Goal: Task Accomplishment & Management: Use online tool/utility

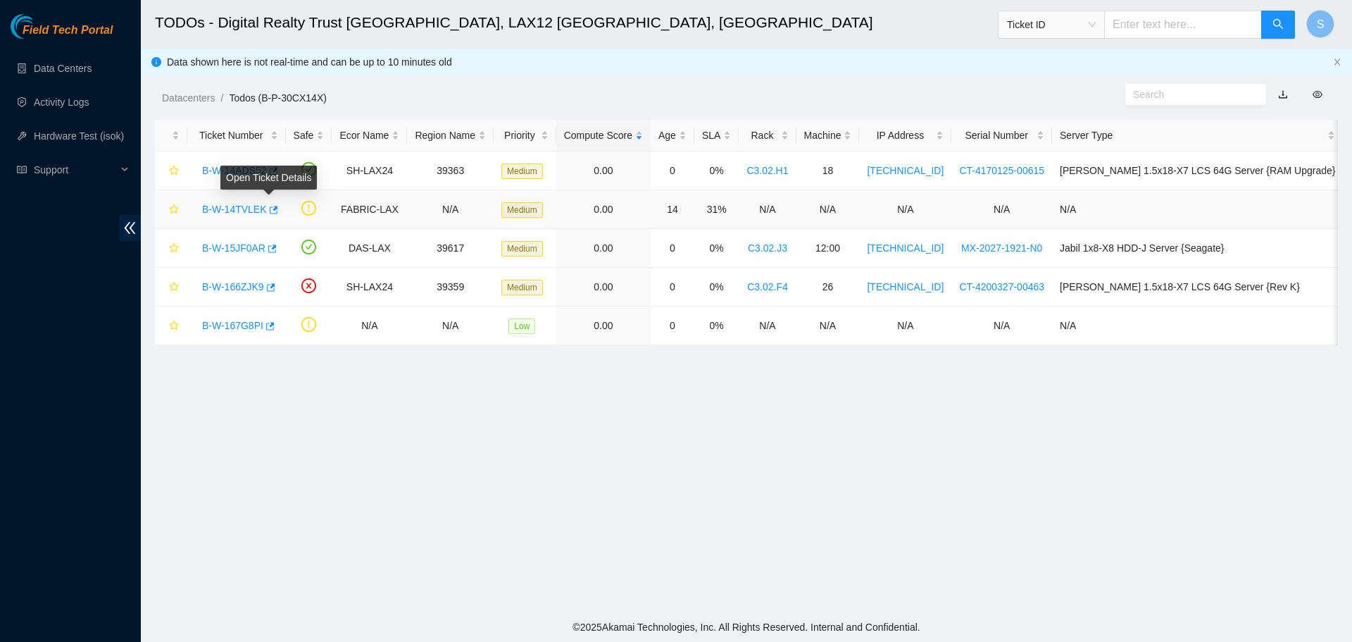
click at [237, 204] on link "B-W-14TVLEK" at bounding box center [234, 209] width 65 height 11
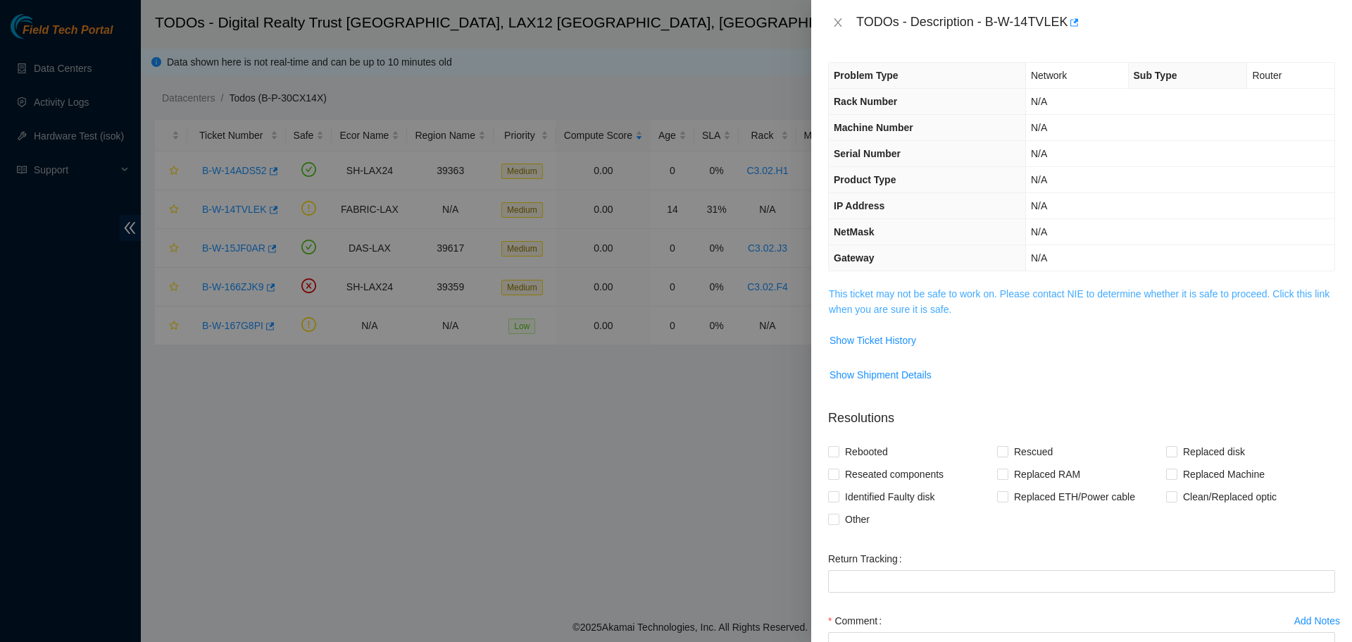
click at [1028, 289] on link "This ticket may not be safe to work on. Please contact NIE to determine whether…" at bounding box center [1079, 301] width 501 height 27
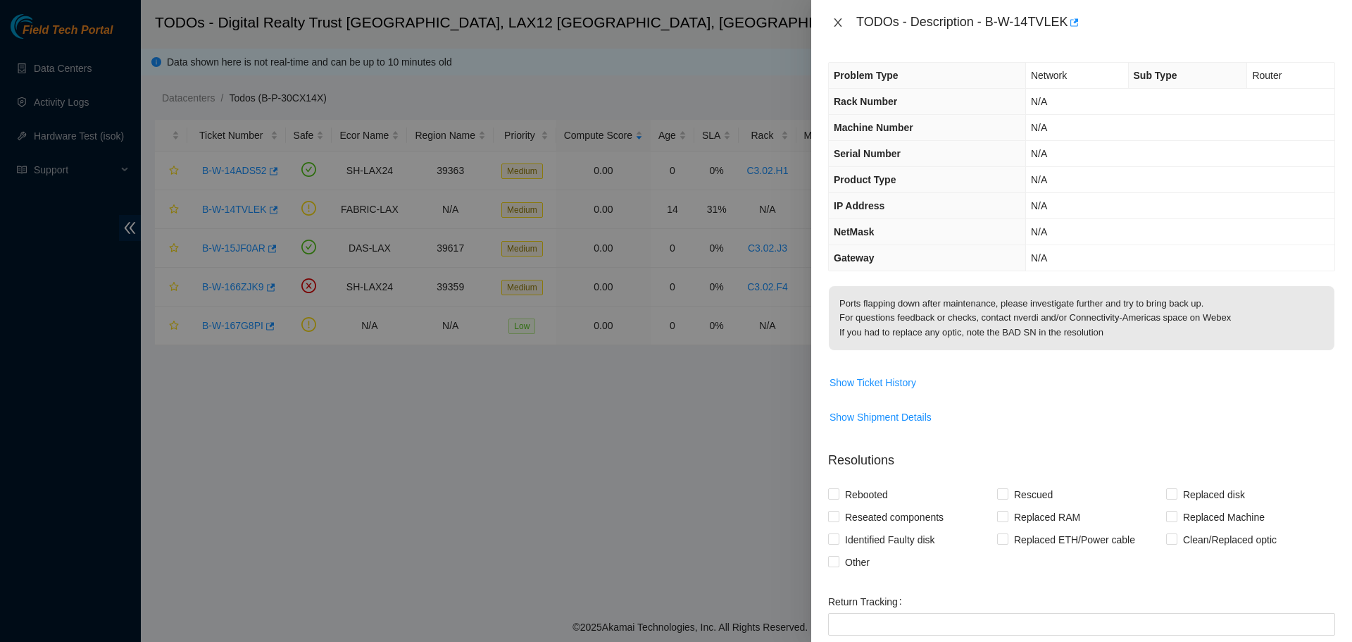
click at [842, 20] on icon "close" at bounding box center [838, 22] width 11 height 11
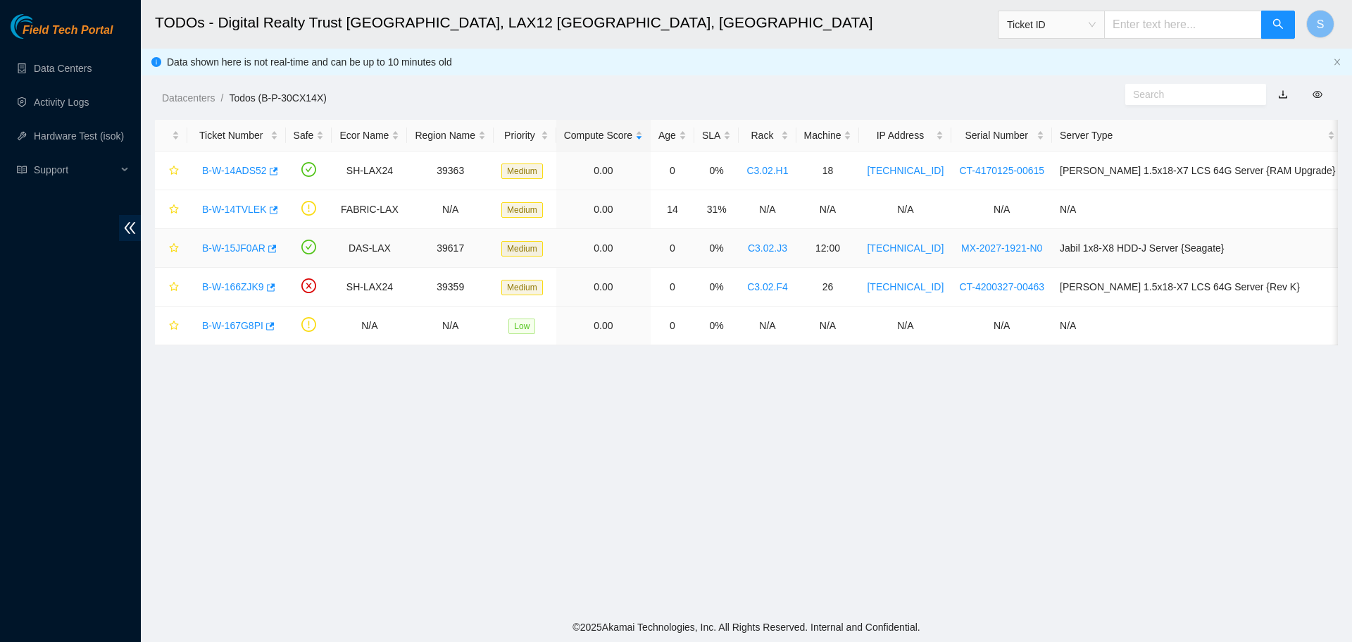
click at [229, 242] on link "B-W-15JF0AR" at bounding box center [233, 247] width 63 height 11
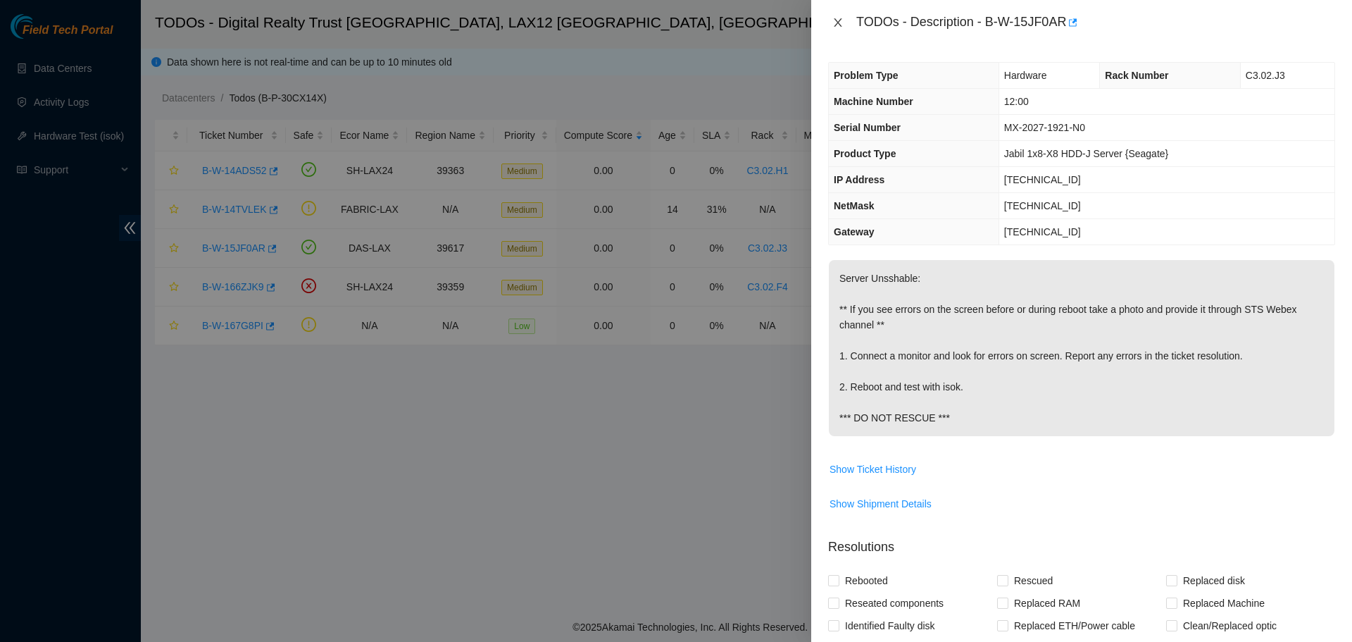
click at [838, 23] on icon "close" at bounding box center [838, 22] width 8 height 8
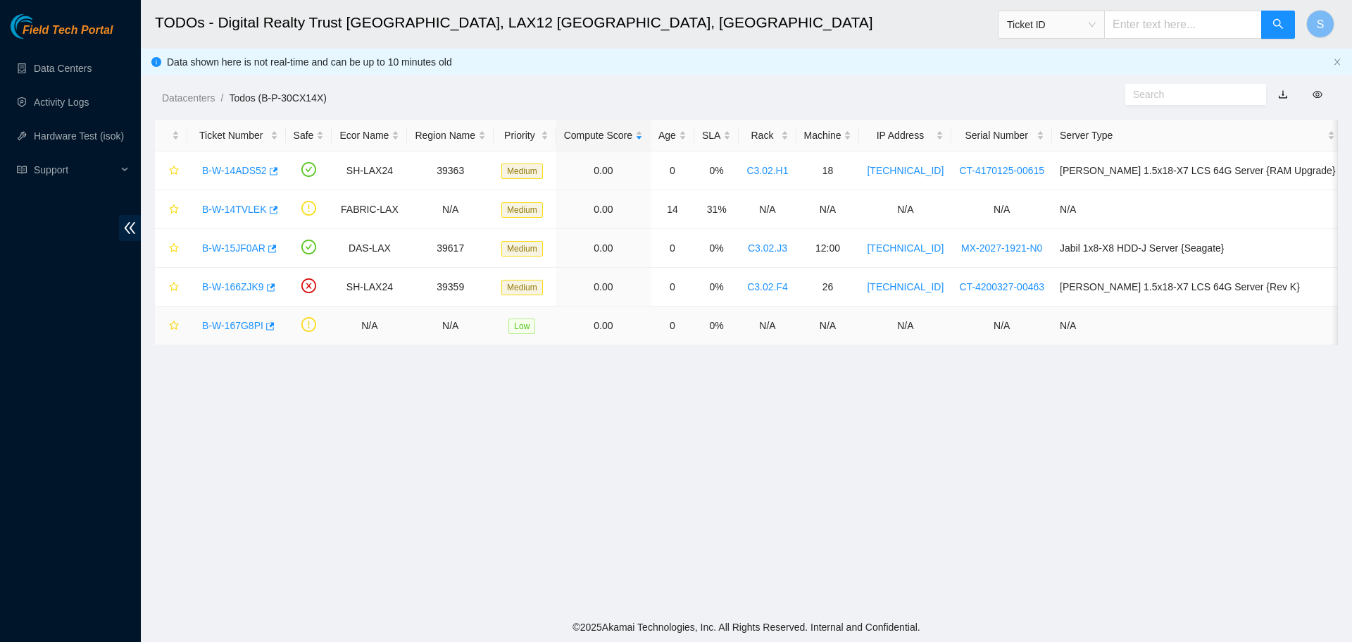
click at [225, 325] on link "B-W-167G8PI" at bounding box center [232, 325] width 61 height 11
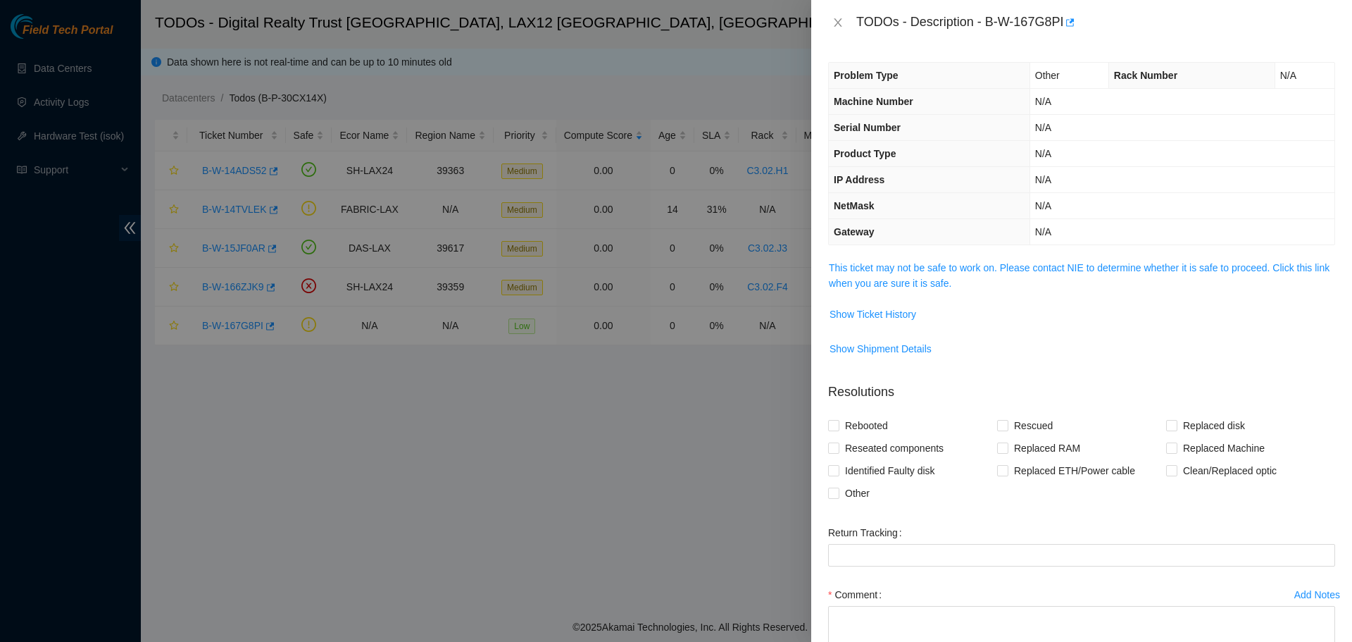
click at [996, 274] on span "This ticket may not be safe to work on. Please contact NIE to determine whether…" at bounding box center [1082, 275] width 506 height 31
click at [996, 266] on link "This ticket may not be safe to work on. Please contact NIE to determine whether…" at bounding box center [1079, 275] width 501 height 27
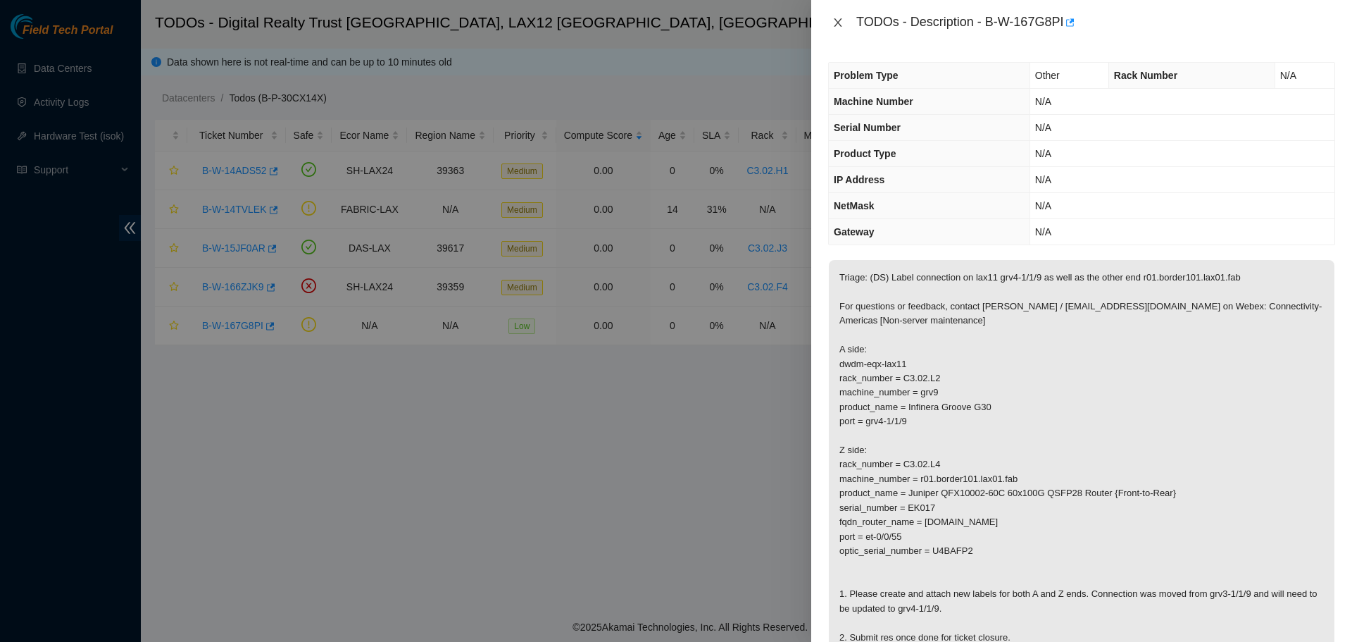
click at [841, 23] on icon "close" at bounding box center [838, 22] width 11 height 11
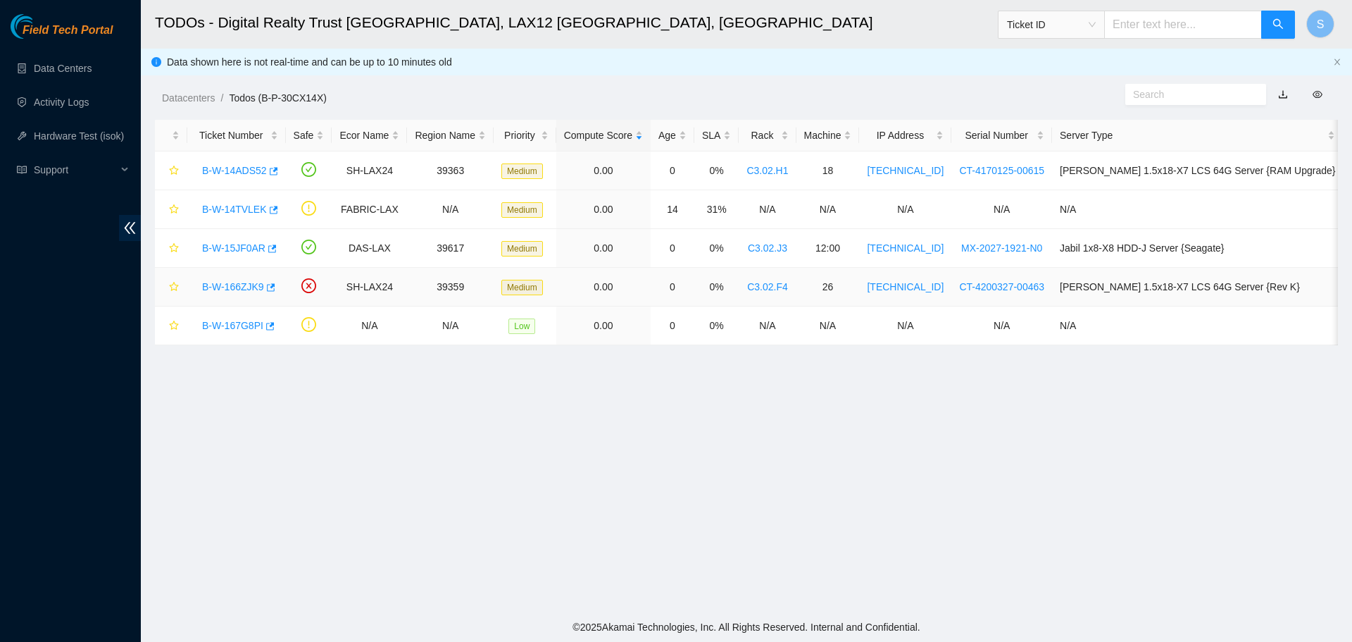
click at [231, 288] on link "B-W-166ZJK9" at bounding box center [233, 286] width 62 height 11
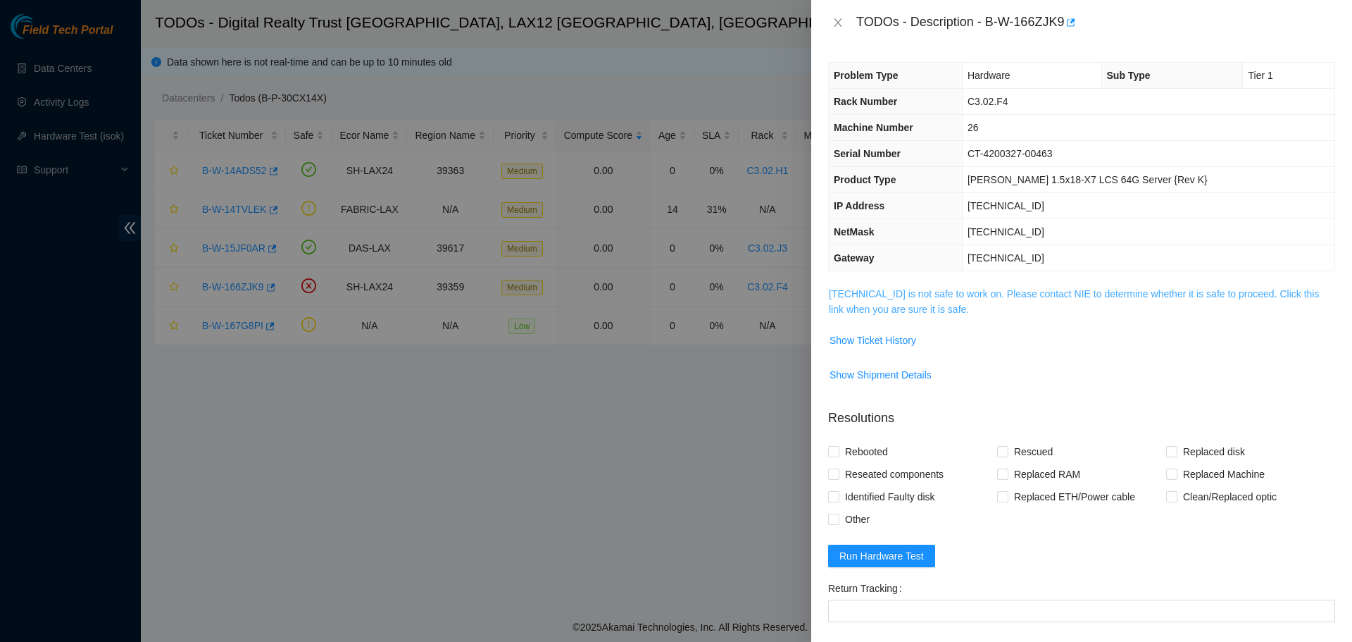
click at [981, 289] on link "184.28.73.39 is not safe to work on. Please contact NIE to determine whether it…" at bounding box center [1074, 301] width 490 height 27
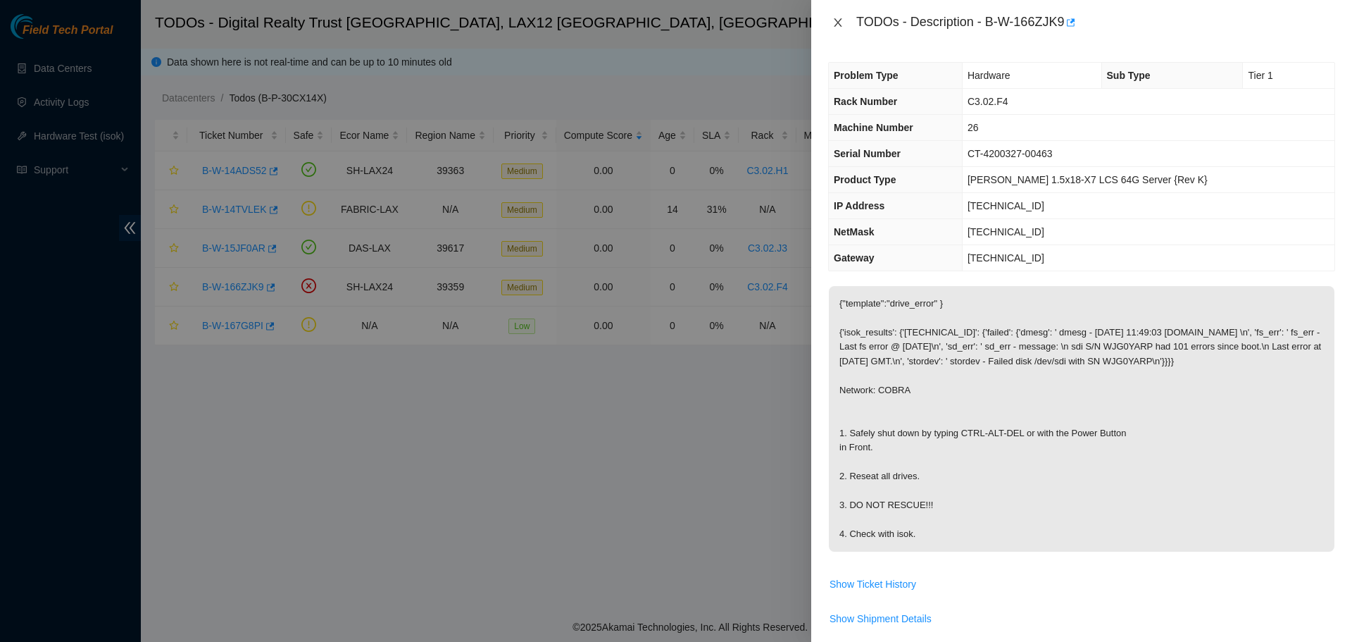
click at [838, 18] on icon "close" at bounding box center [838, 22] width 11 height 11
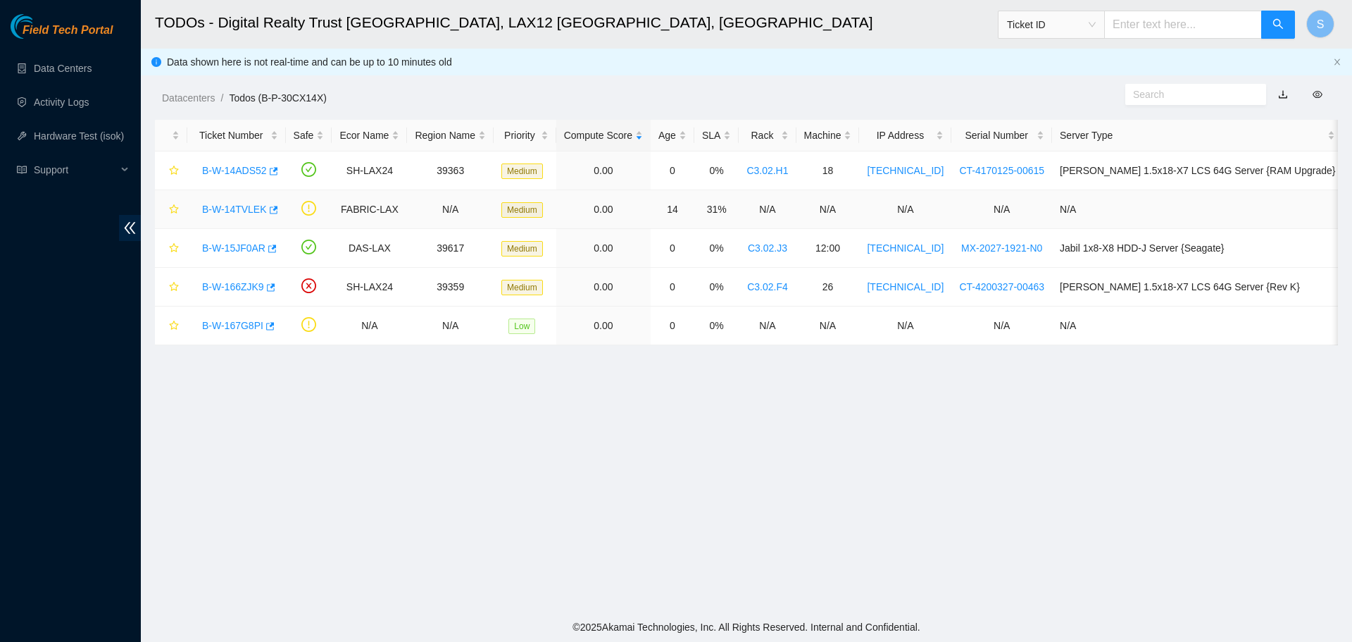
click at [230, 207] on link "B-W-14TVLEK" at bounding box center [234, 209] width 65 height 11
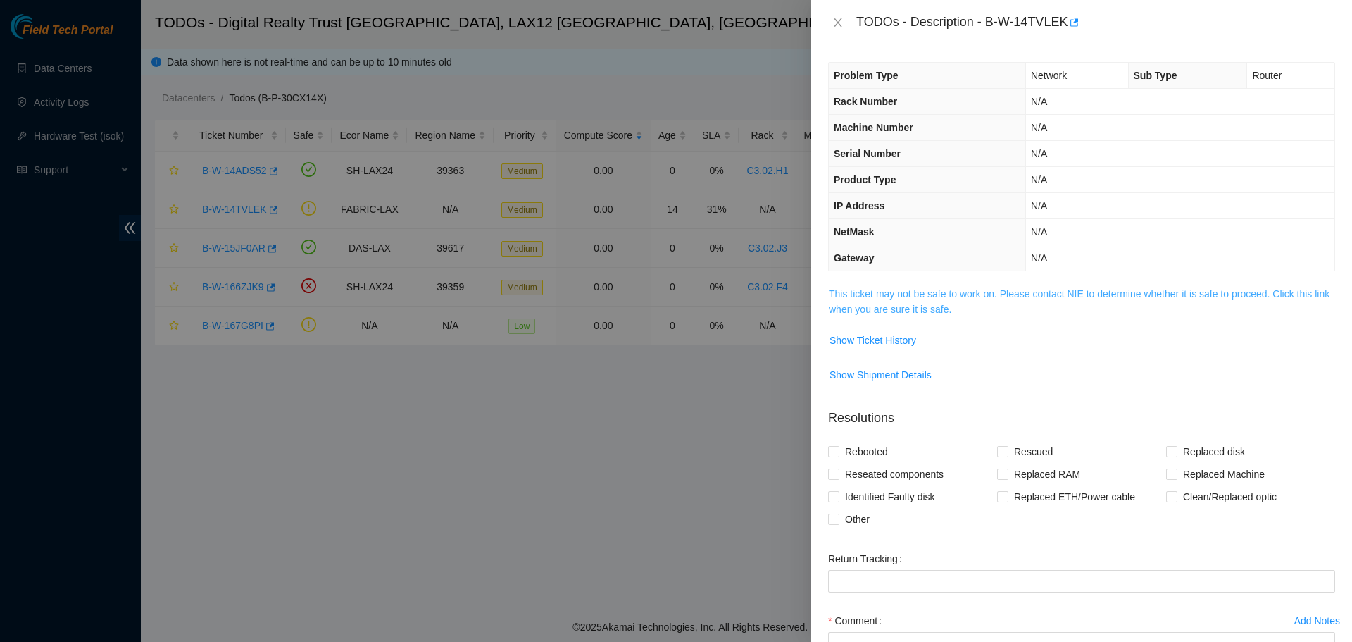
click at [881, 313] on link "This ticket may not be safe to work on. Please contact NIE to determine whether…" at bounding box center [1079, 301] width 501 height 27
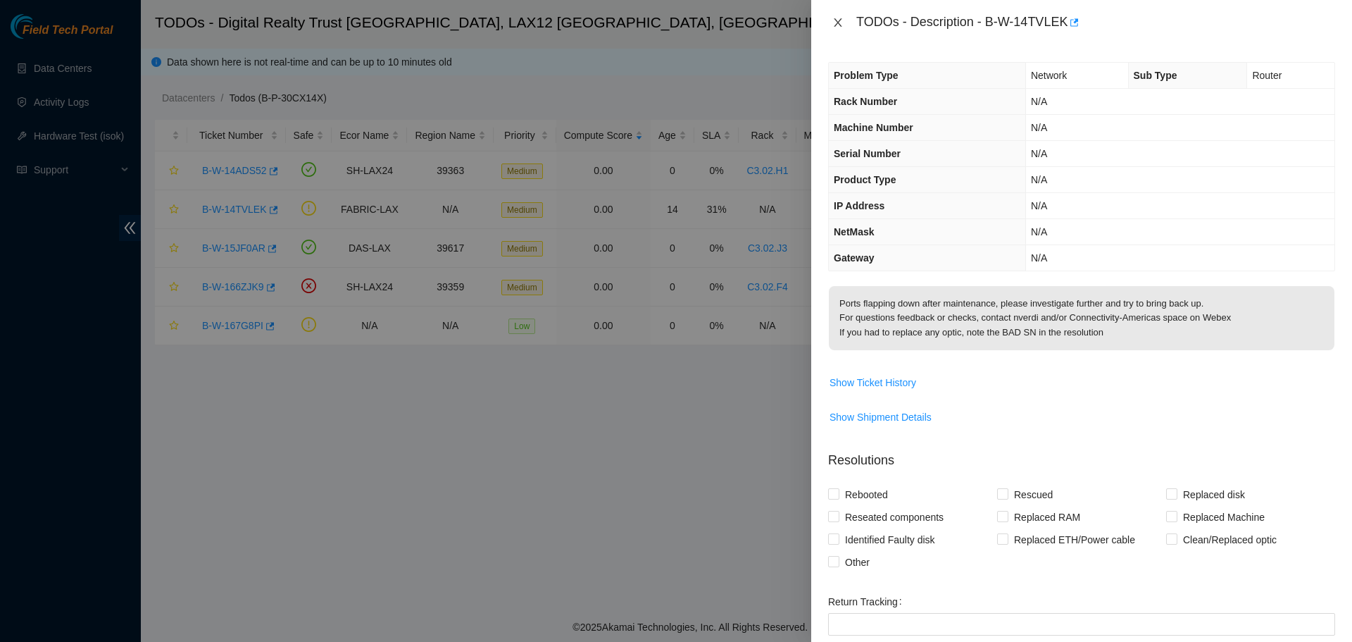
click at [840, 25] on icon "close" at bounding box center [838, 22] width 11 height 11
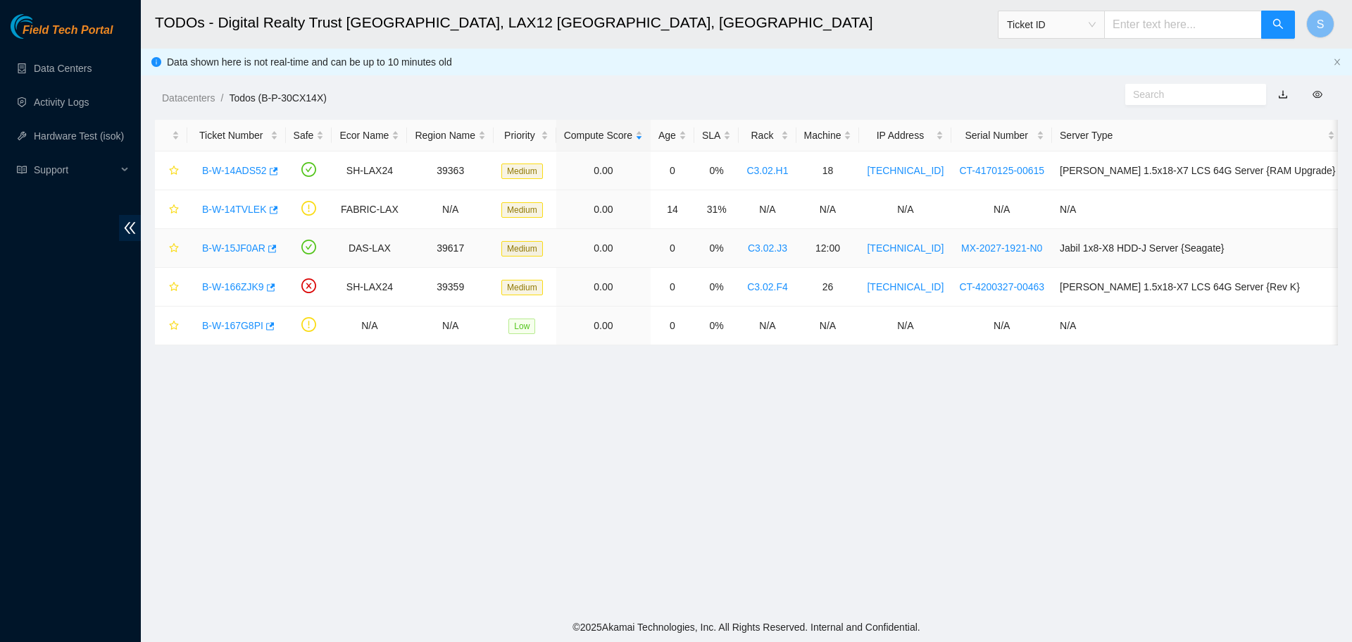
click at [230, 248] on link "B-W-15JF0AR" at bounding box center [233, 247] width 63 height 11
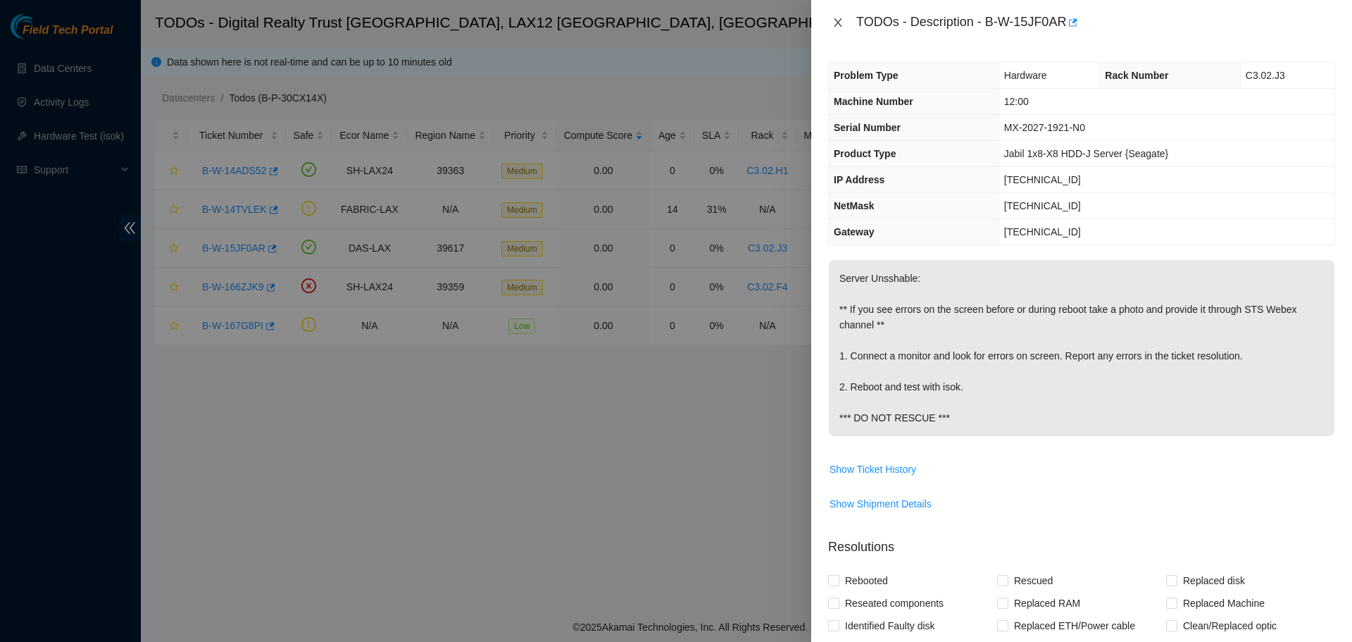
click at [833, 23] on icon "close" at bounding box center [838, 22] width 11 height 11
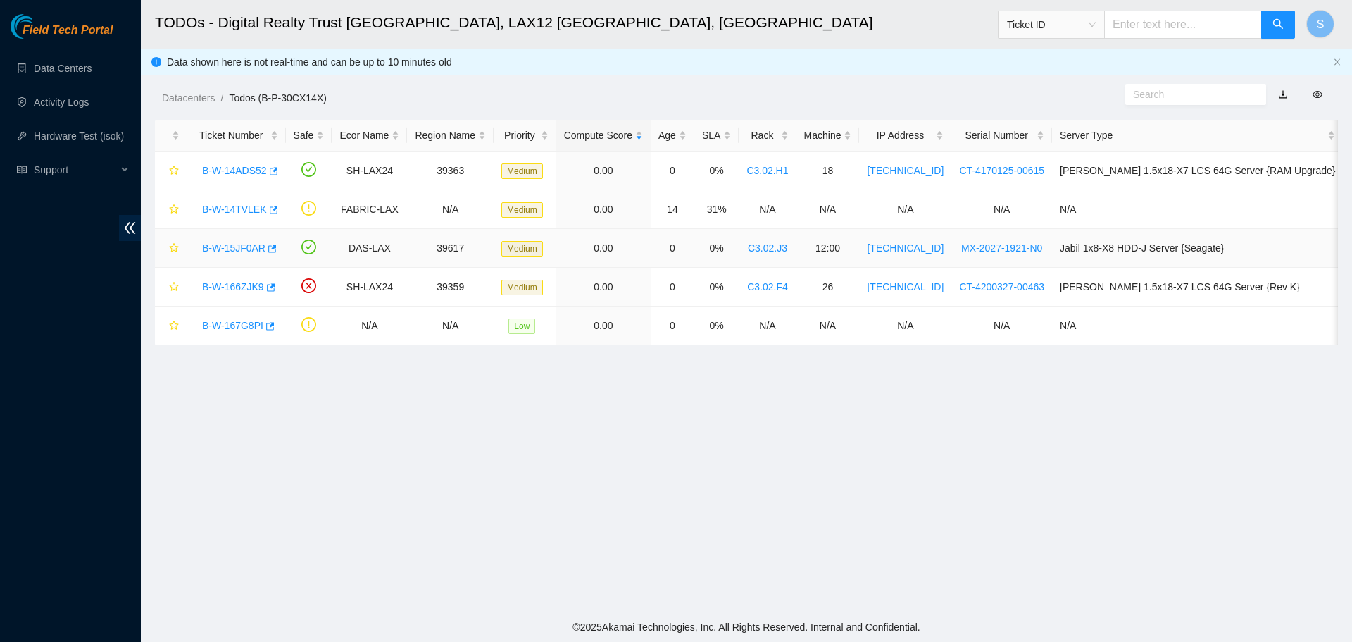
click at [216, 255] on div "B-W-15JF0AR" at bounding box center [236, 248] width 83 height 23
click at [220, 245] on link "B-W-15JF0AR" at bounding box center [233, 247] width 63 height 11
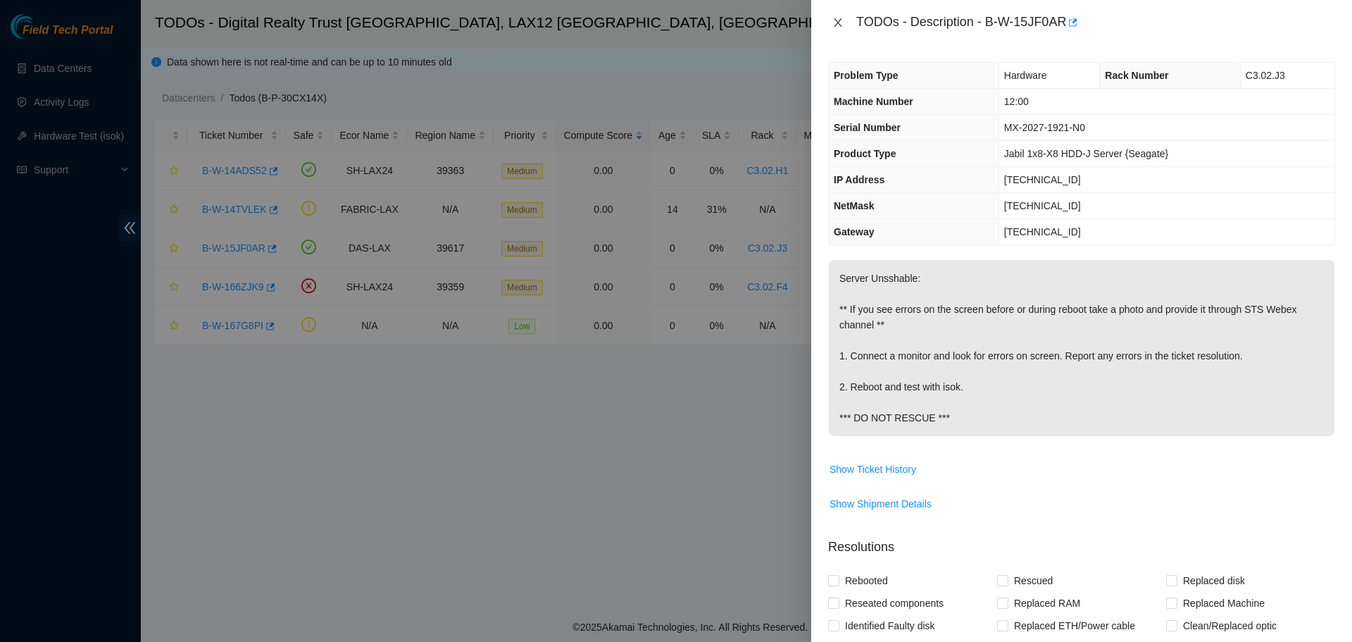
click at [843, 23] on icon "close" at bounding box center [838, 22] width 11 height 11
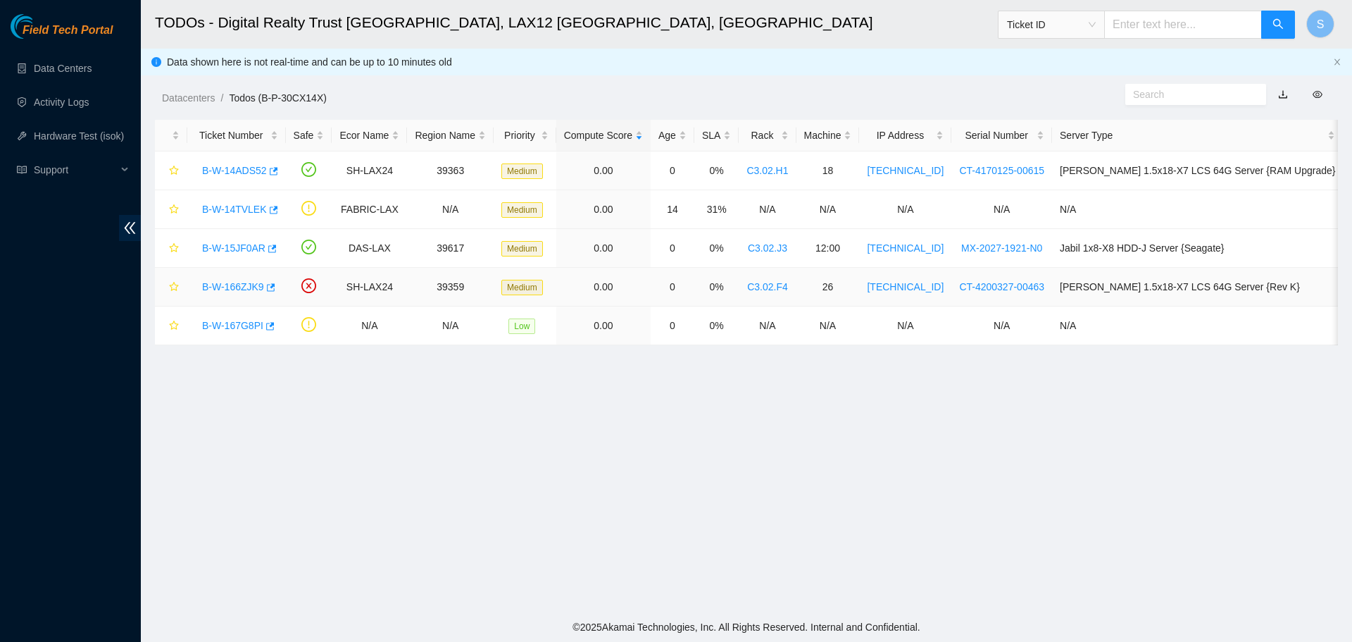
click at [244, 282] on link "B-W-166ZJK9" at bounding box center [233, 286] width 62 height 11
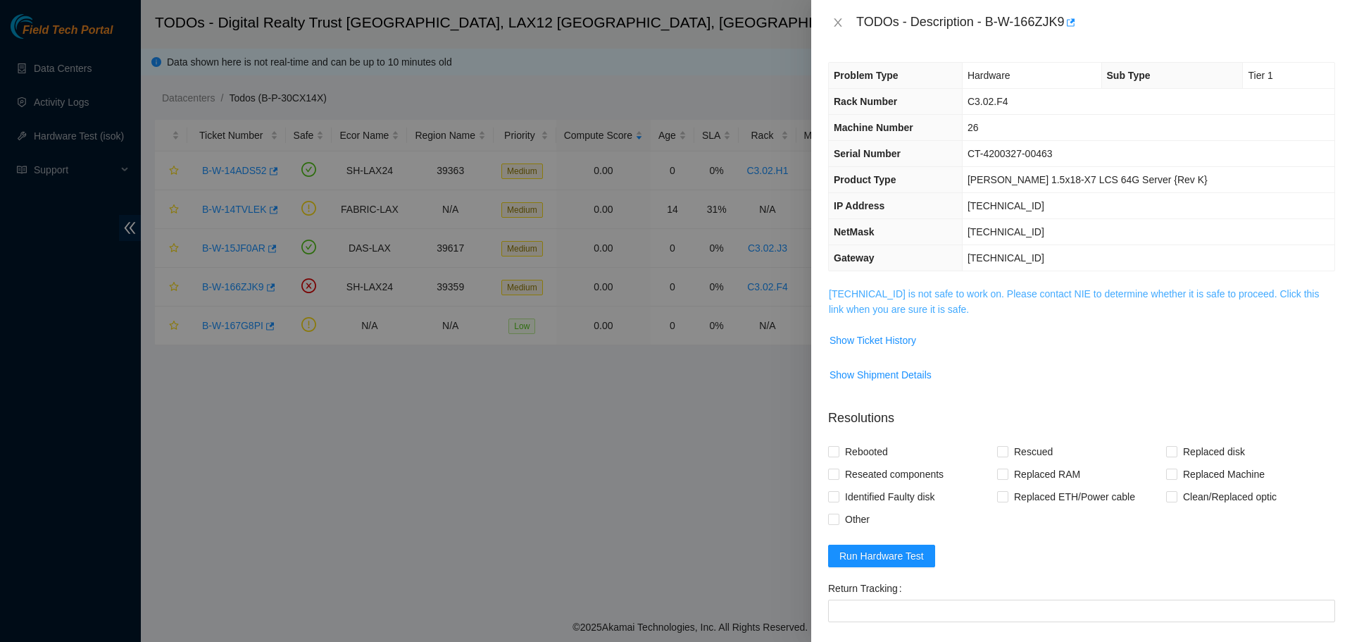
click at [942, 309] on link "184.28.73.39 is not safe to work on. Please contact NIE to determine whether it…" at bounding box center [1074, 301] width 490 height 27
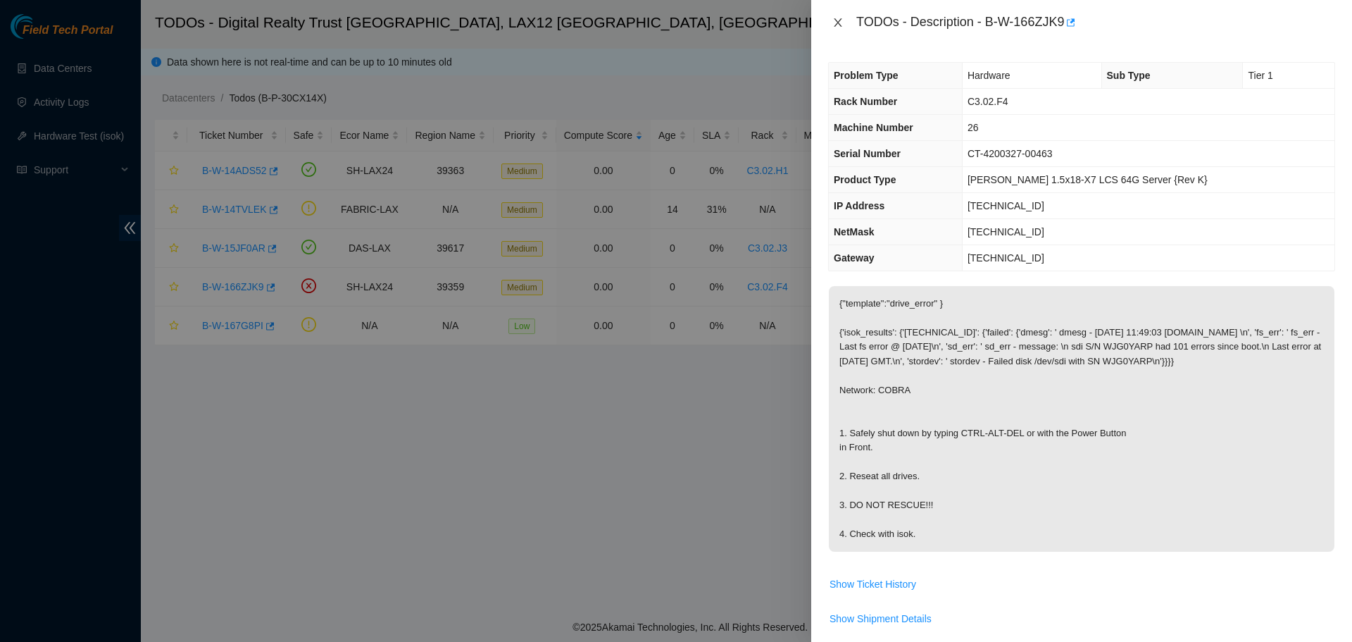
click at [839, 21] on icon "close" at bounding box center [838, 22] width 8 height 8
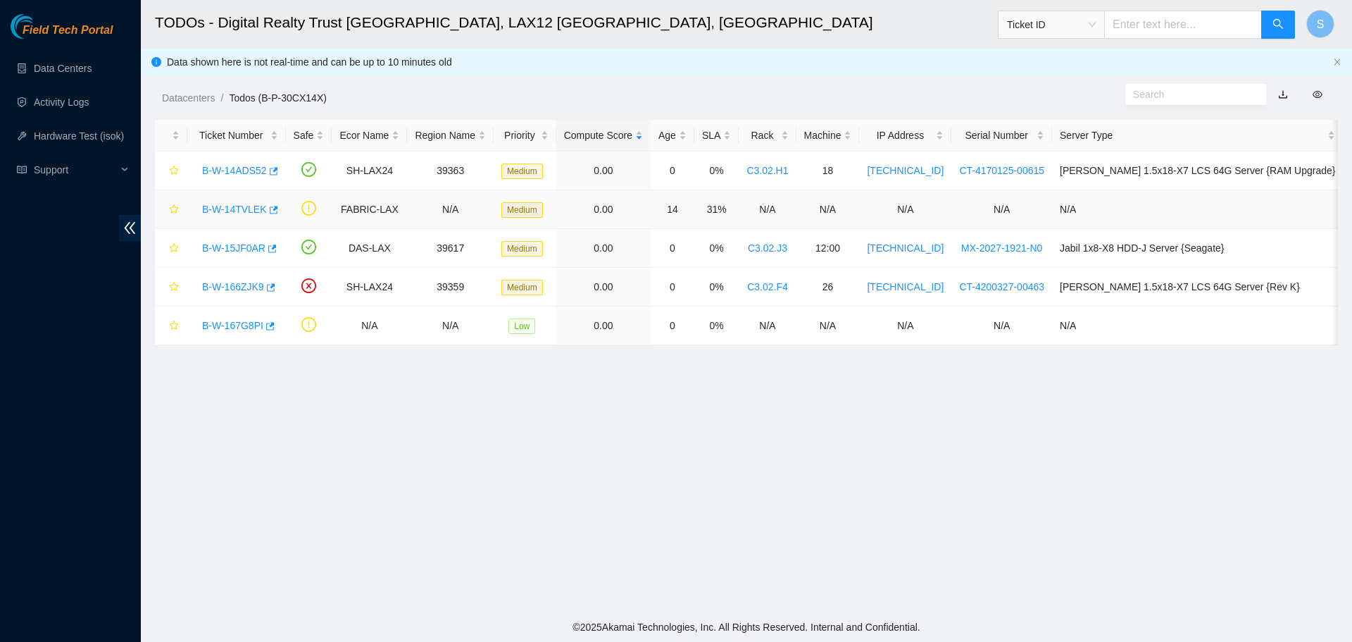
click at [225, 204] on link "B-W-14TVLEK" at bounding box center [234, 209] width 65 height 11
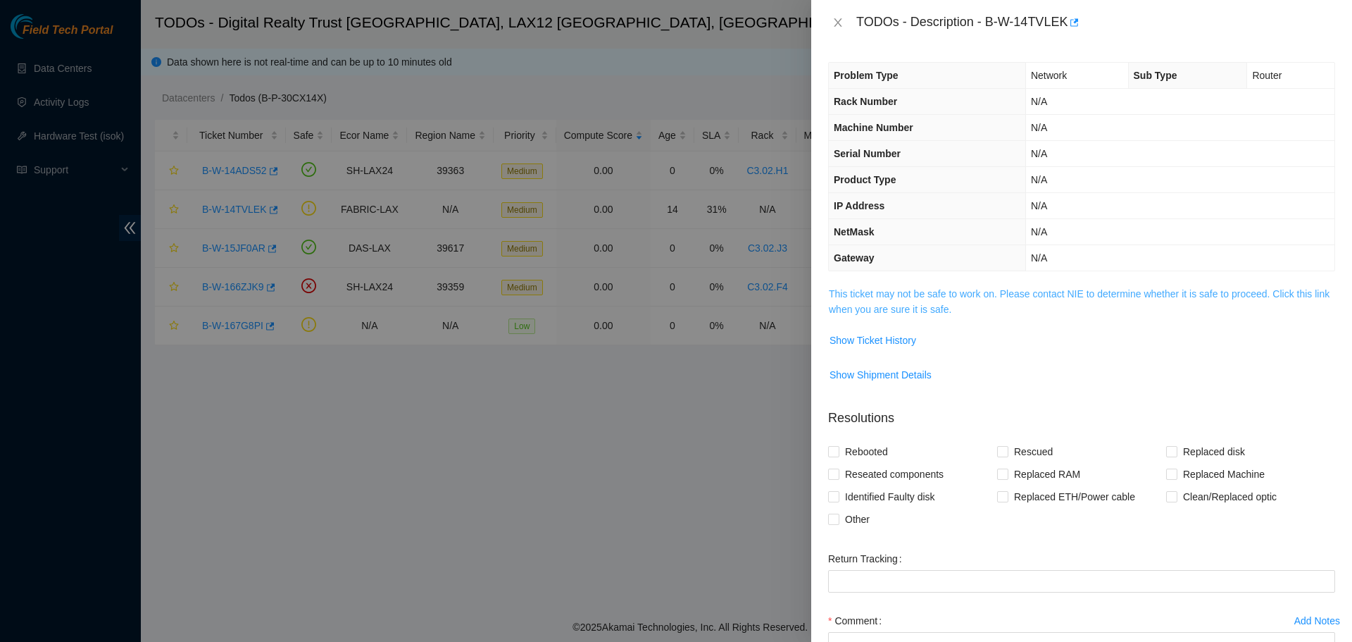
click at [920, 307] on link "This ticket may not be safe to work on. Please contact NIE to determine whether…" at bounding box center [1079, 301] width 501 height 27
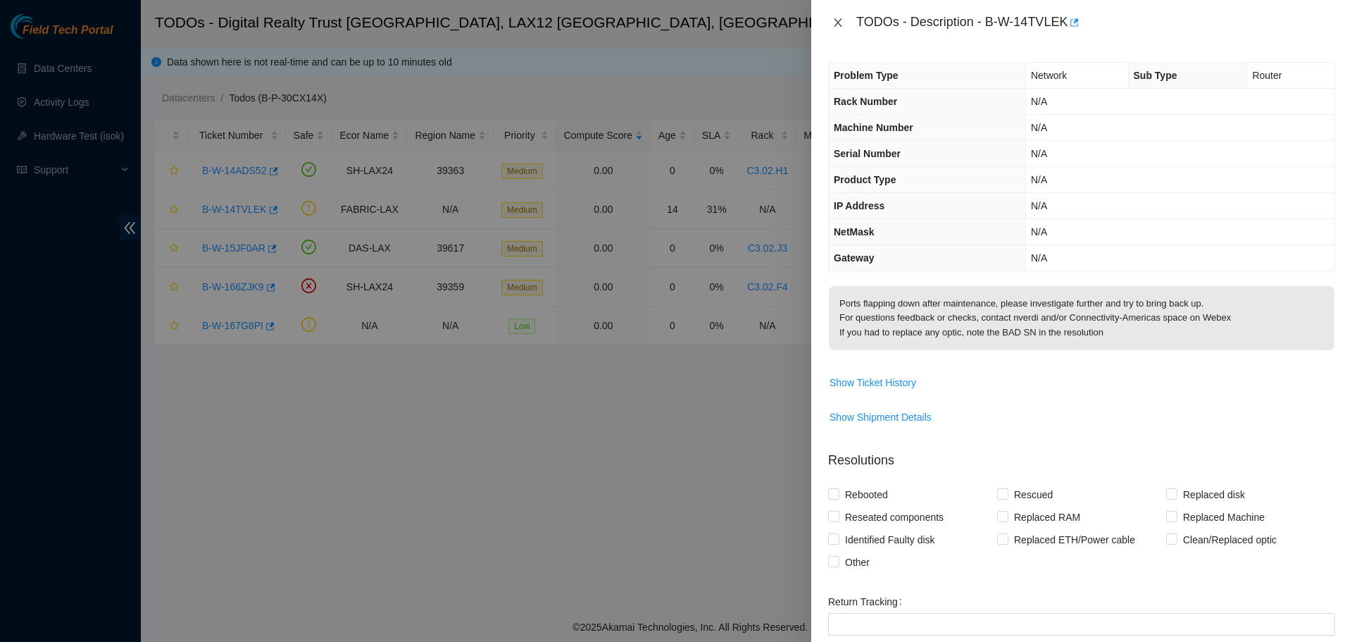
click at [839, 23] on icon "close" at bounding box center [838, 22] width 8 height 8
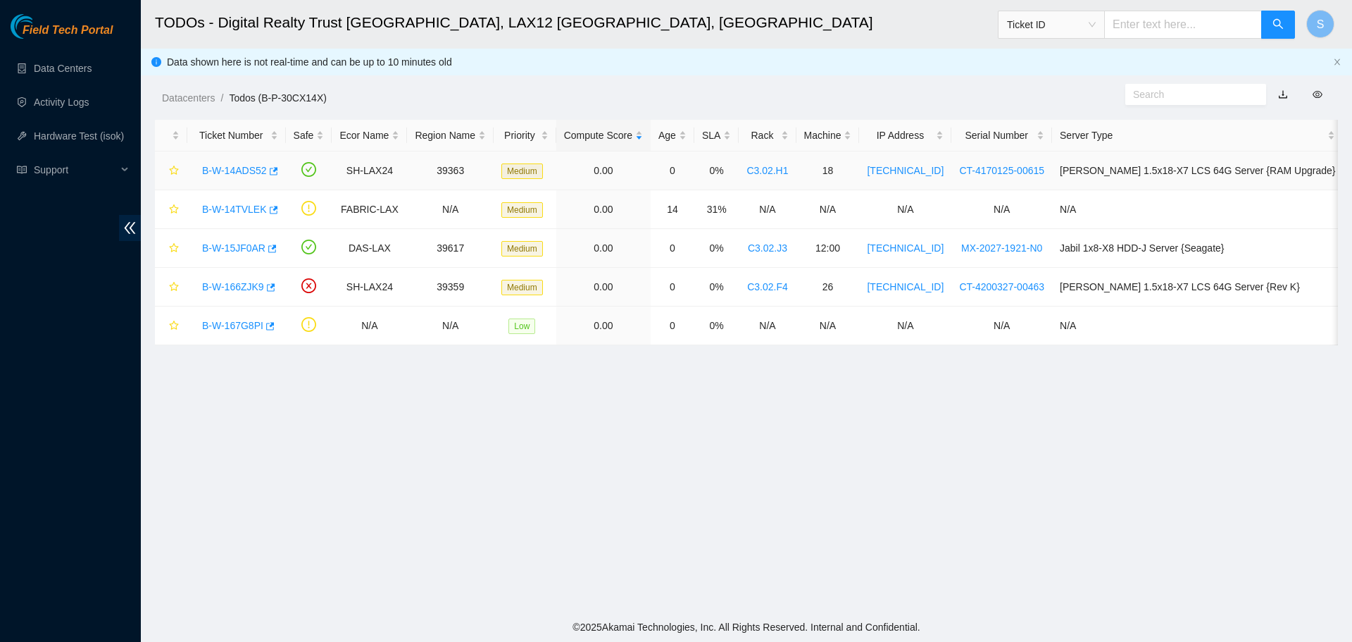
click at [213, 165] on link "B-W-14ADS52" at bounding box center [234, 170] width 65 height 11
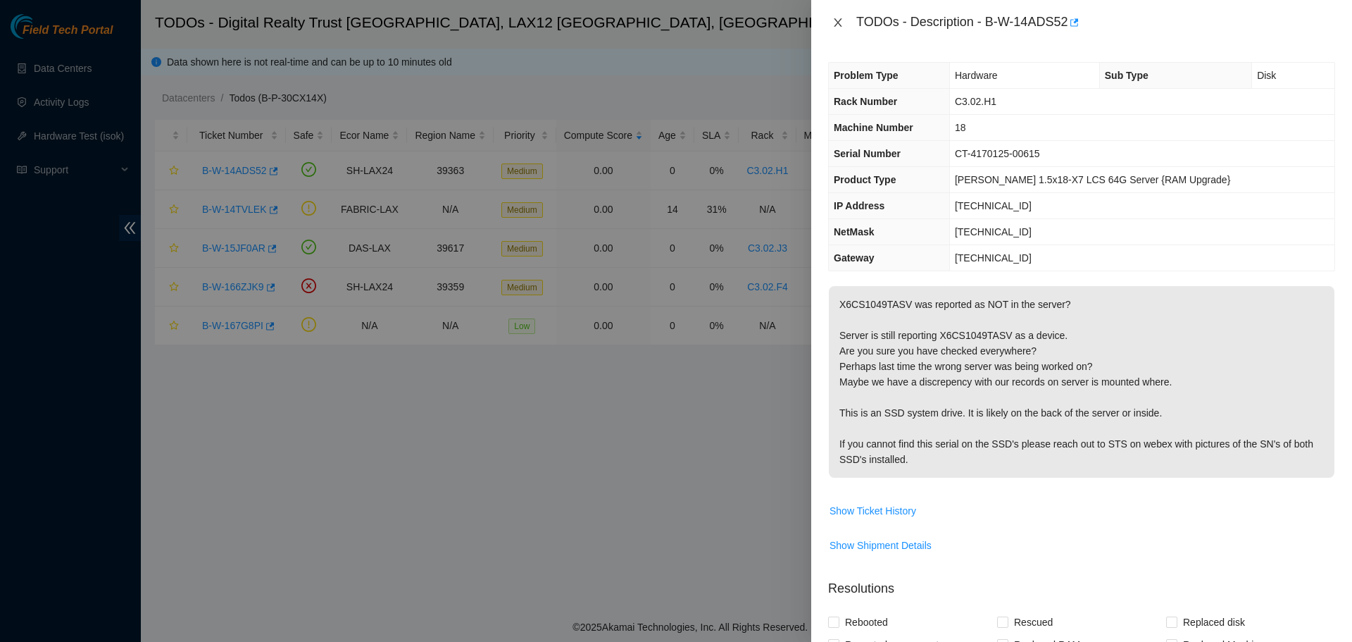
click at [833, 20] on icon "close" at bounding box center [838, 22] width 11 height 11
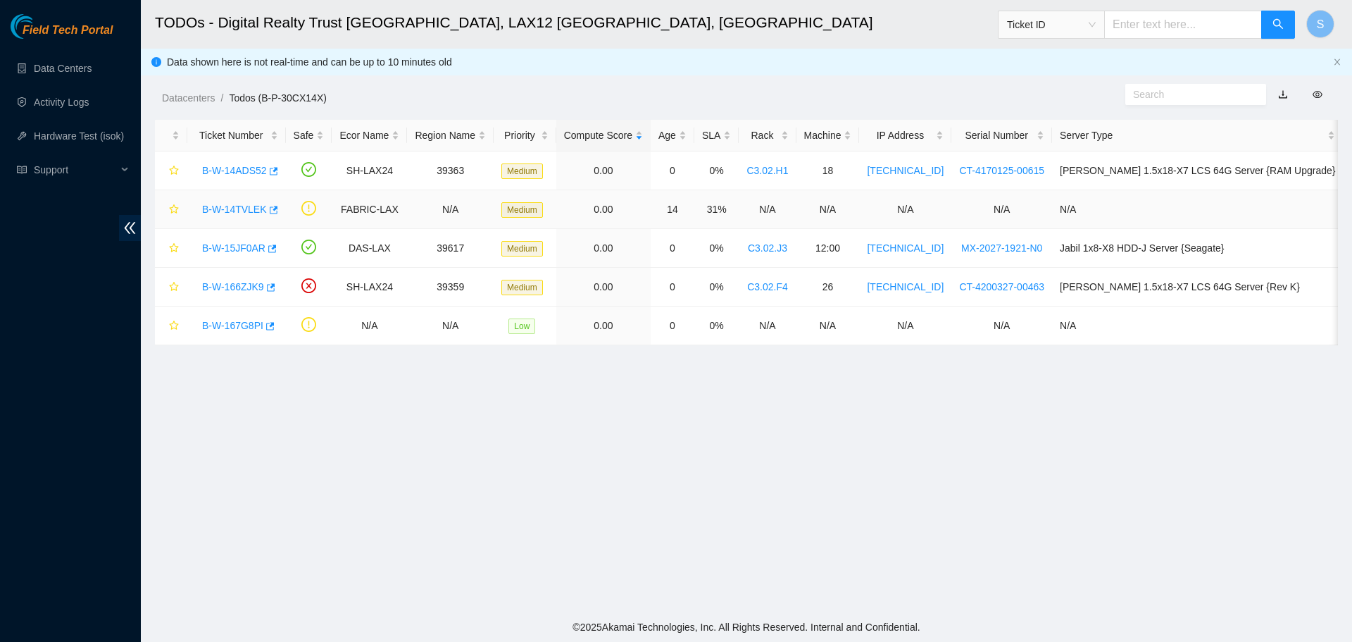
click at [244, 211] on link "B-W-14TVLEK" at bounding box center [234, 209] width 65 height 11
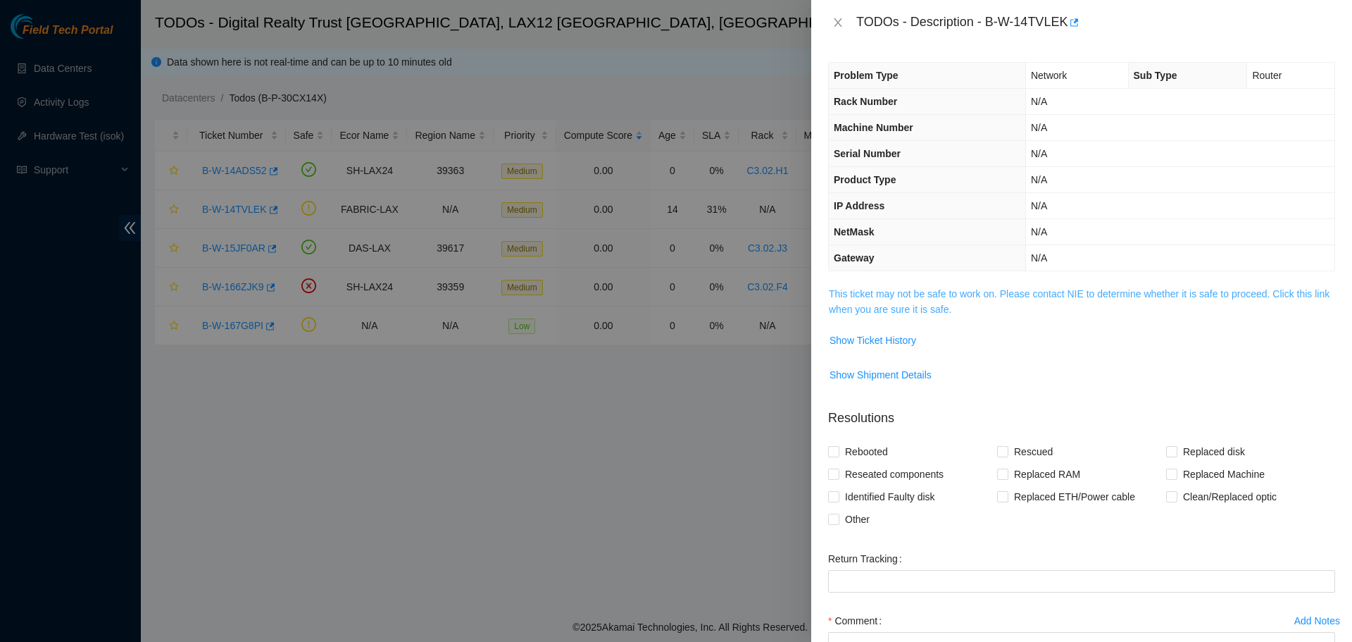
click at [903, 297] on link "This ticket may not be safe to work on. Please contact NIE to determine whether…" at bounding box center [1079, 301] width 501 height 27
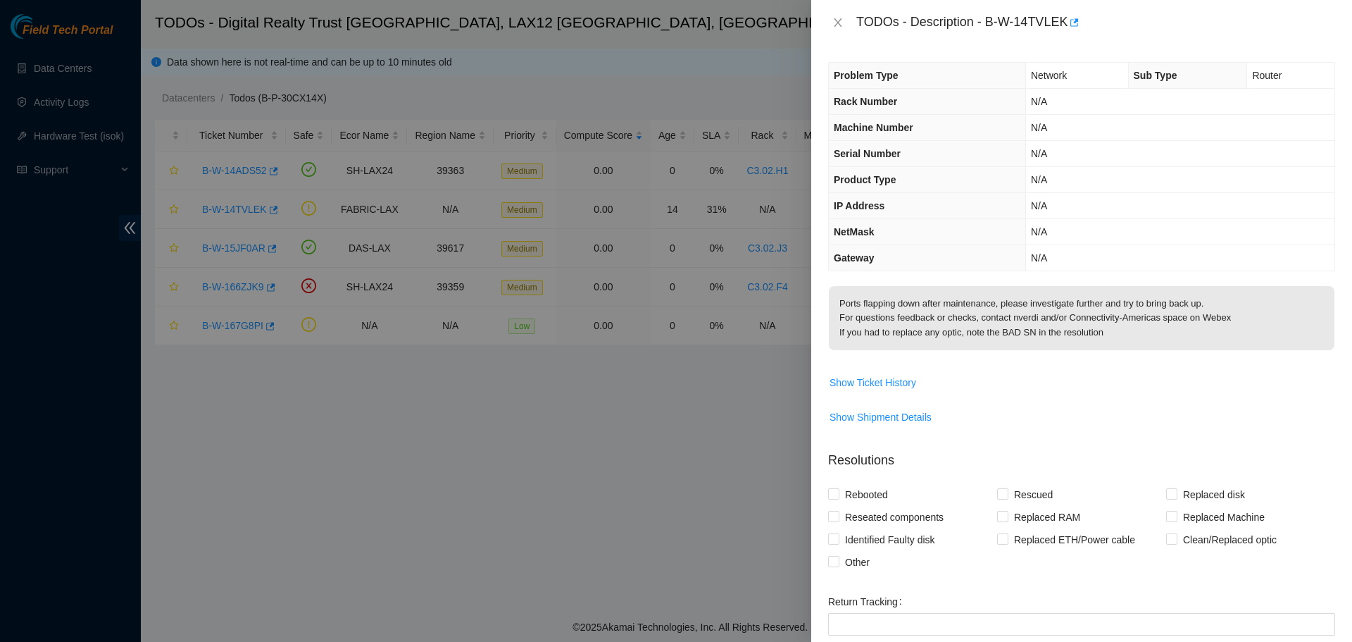
click at [827, 19] on div "TODOs - Description - B-W-14TVLEK" at bounding box center [1081, 22] width 541 height 45
click at [837, 18] on icon "close" at bounding box center [838, 22] width 11 height 11
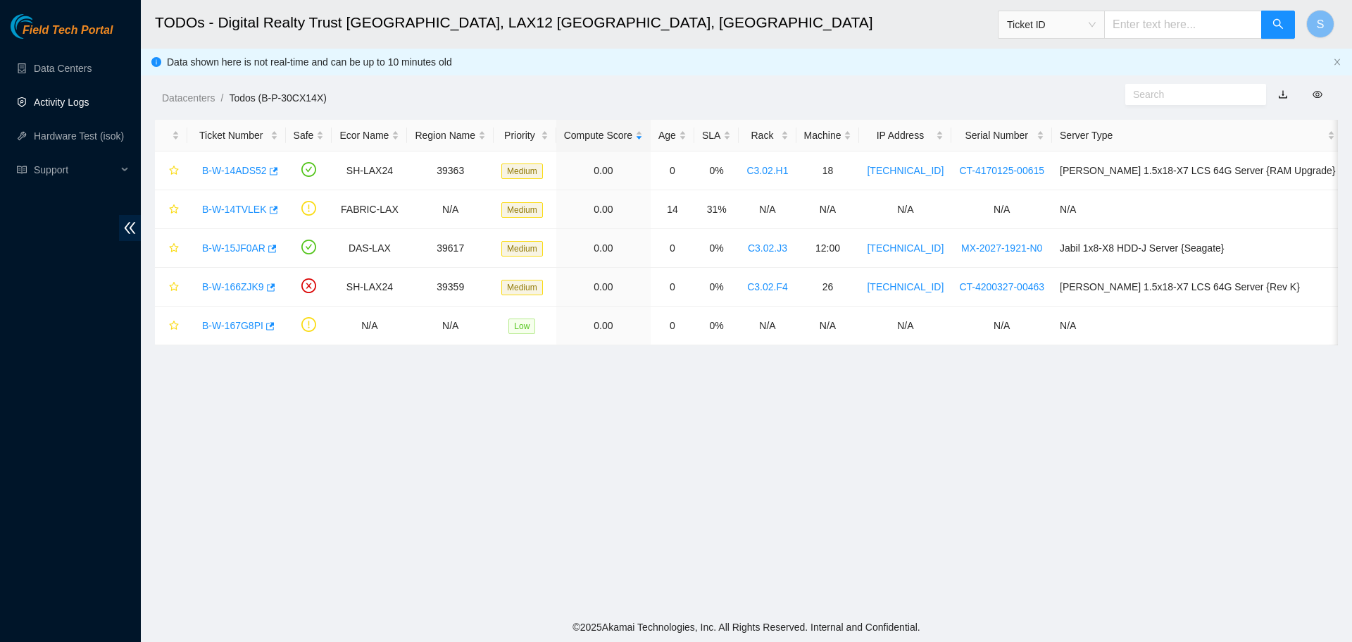
click at [70, 101] on link "Activity Logs" at bounding box center [62, 101] width 56 height 11
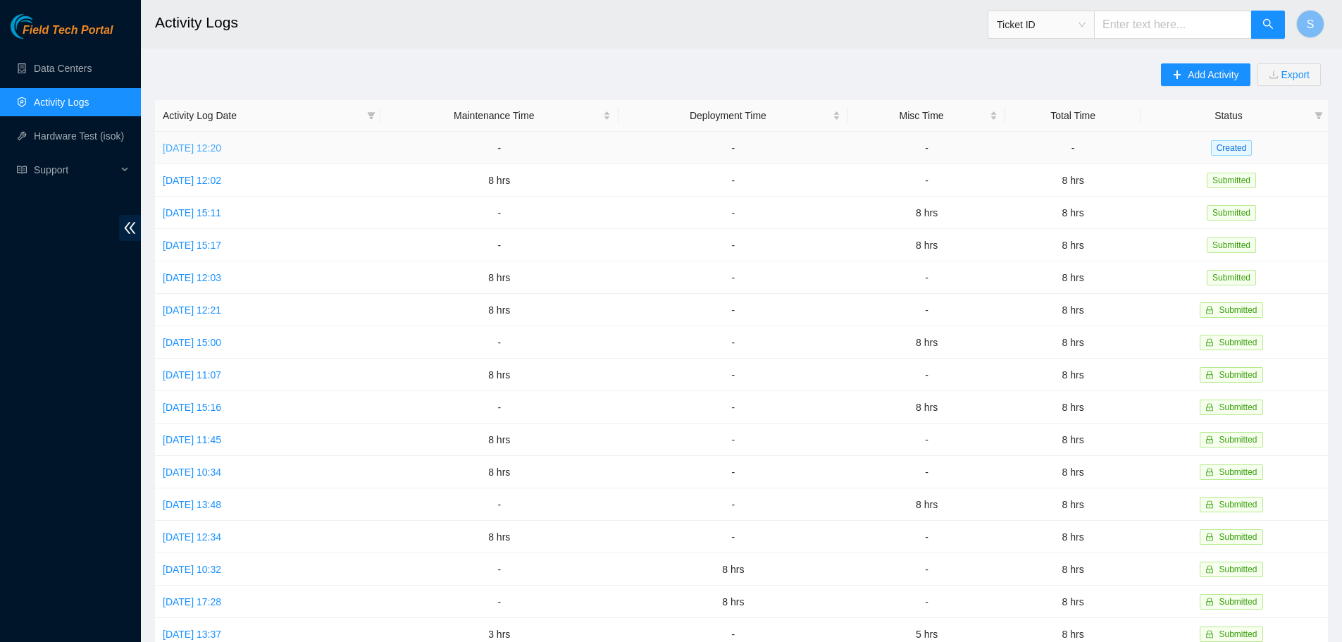
click at [221, 147] on link "[DATE] 12:20" at bounding box center [192, 147] width 58 height 11
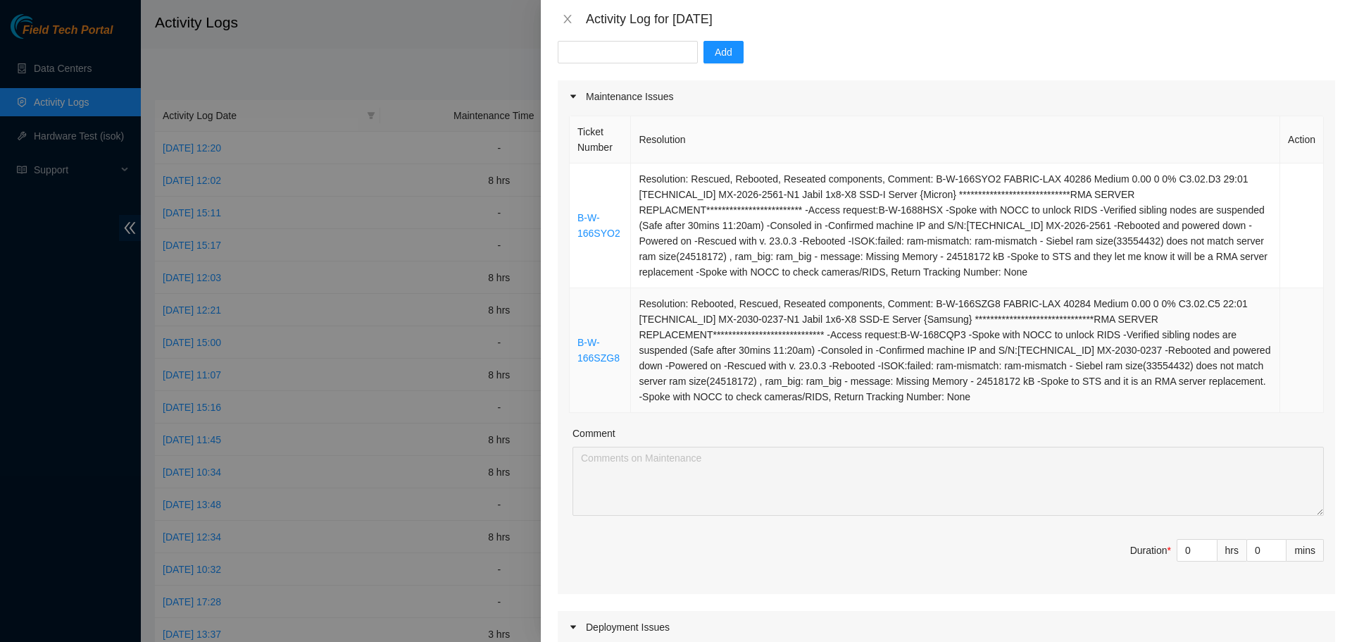
scroll to position [211, 0]
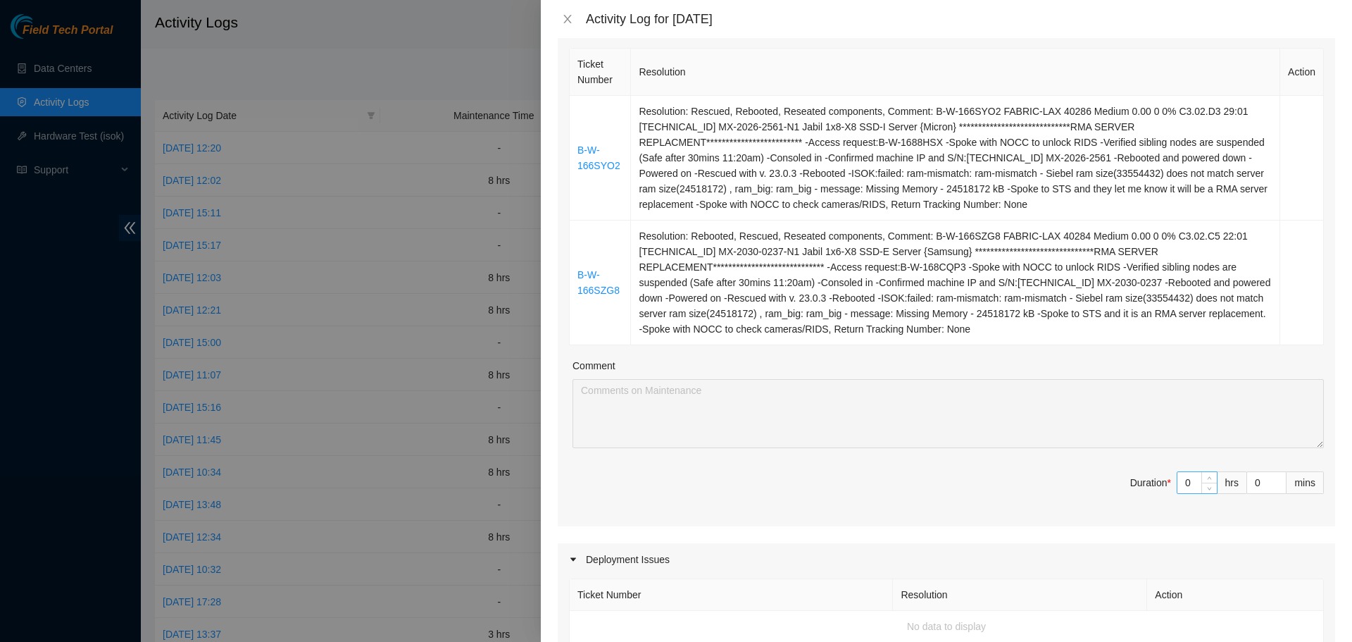
click at [1189, 482] on input "0" at bounding box center [1197, 482] width 39 height 21
type input "1"
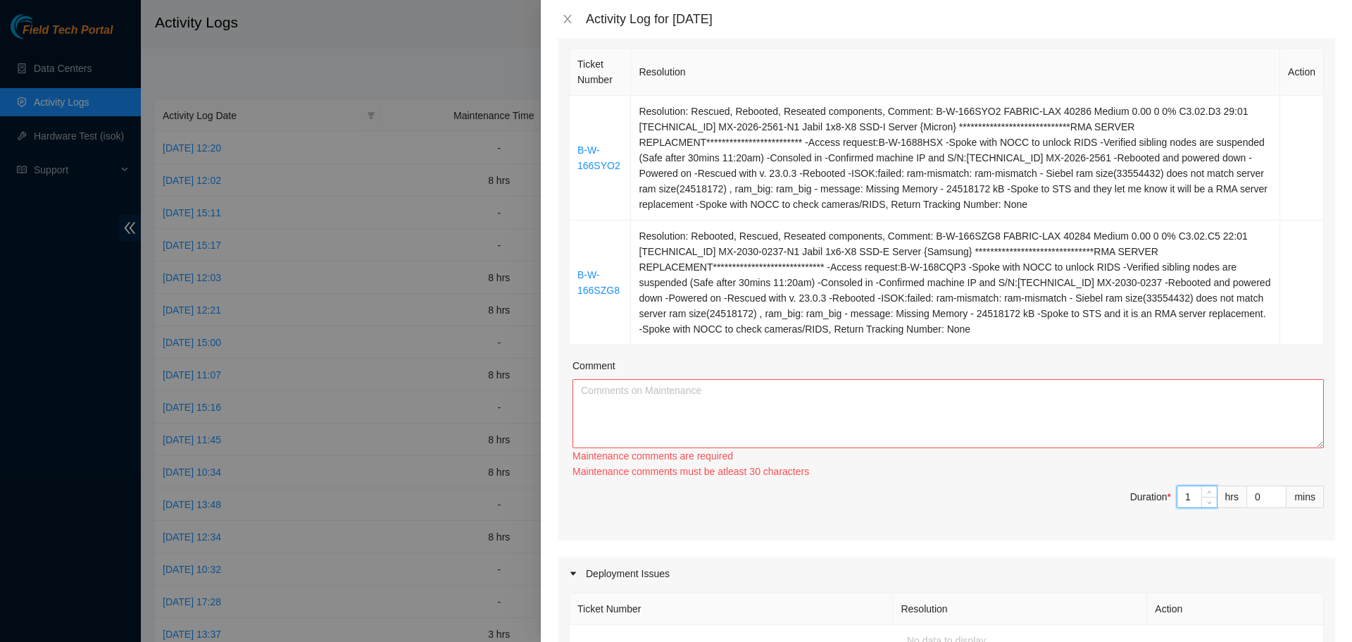
type input "0"
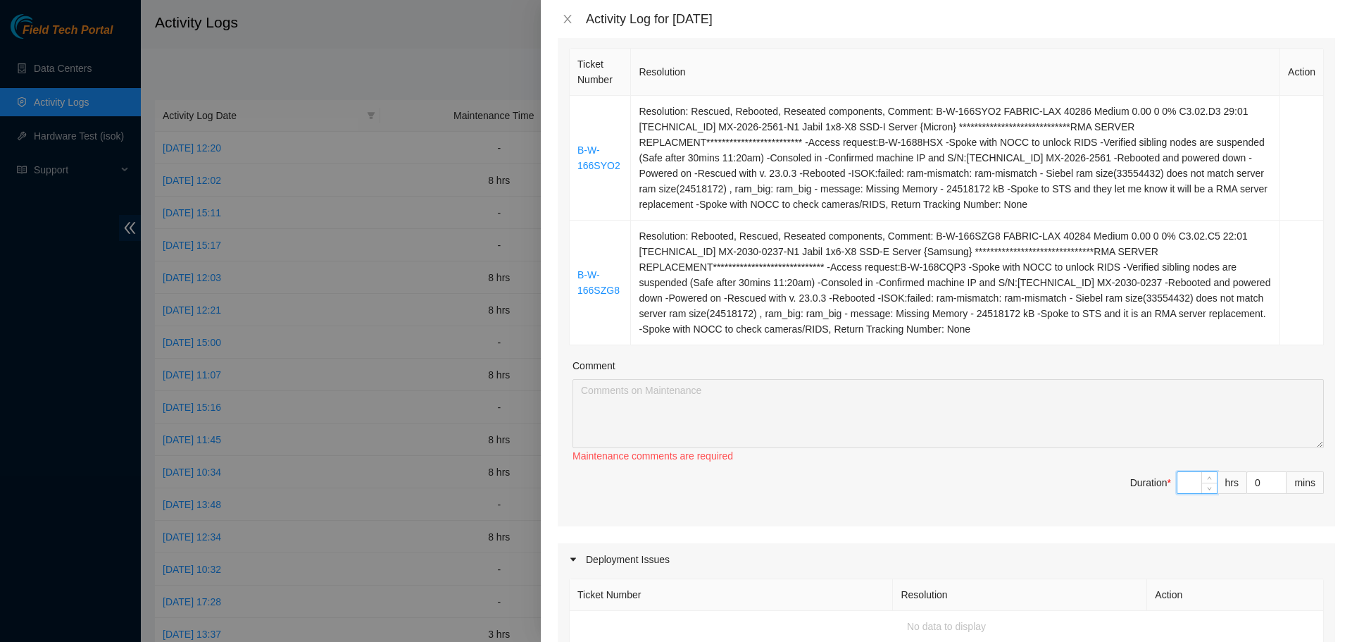
type input "8"
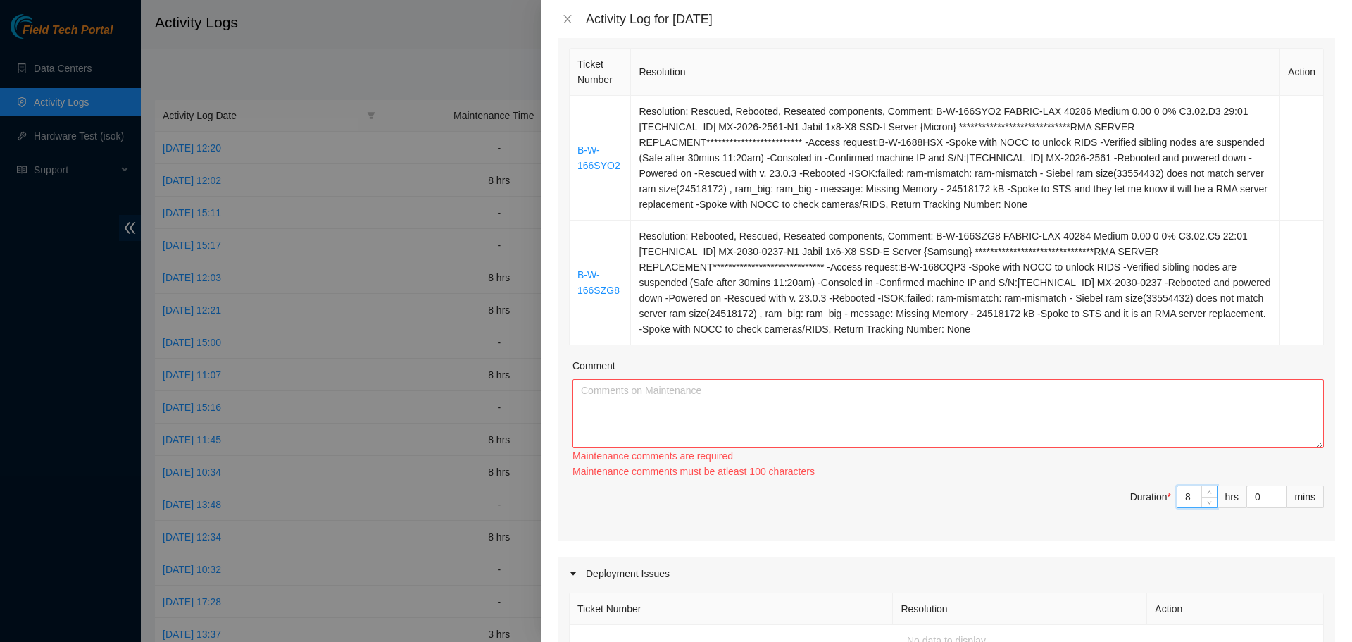
type input "8"
click at [1054, 411] on textarea "Comment" at bounding box center [949, 413] width 752 height 69
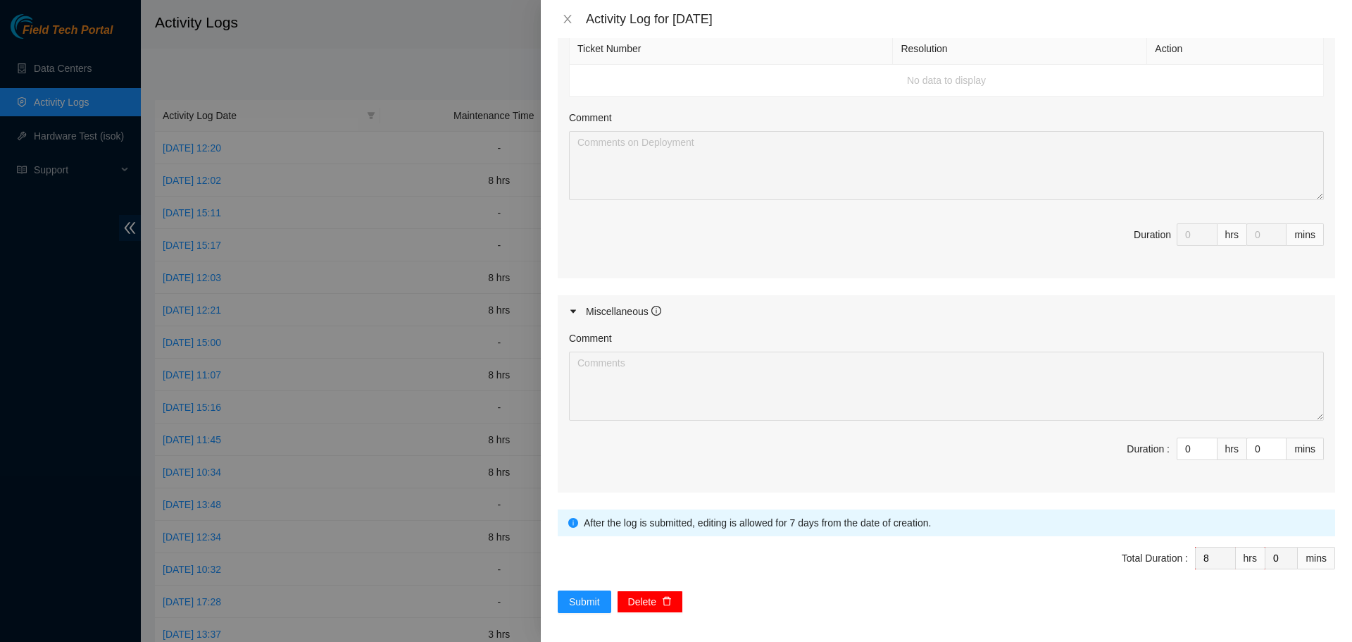
scroll to position [762, 0]
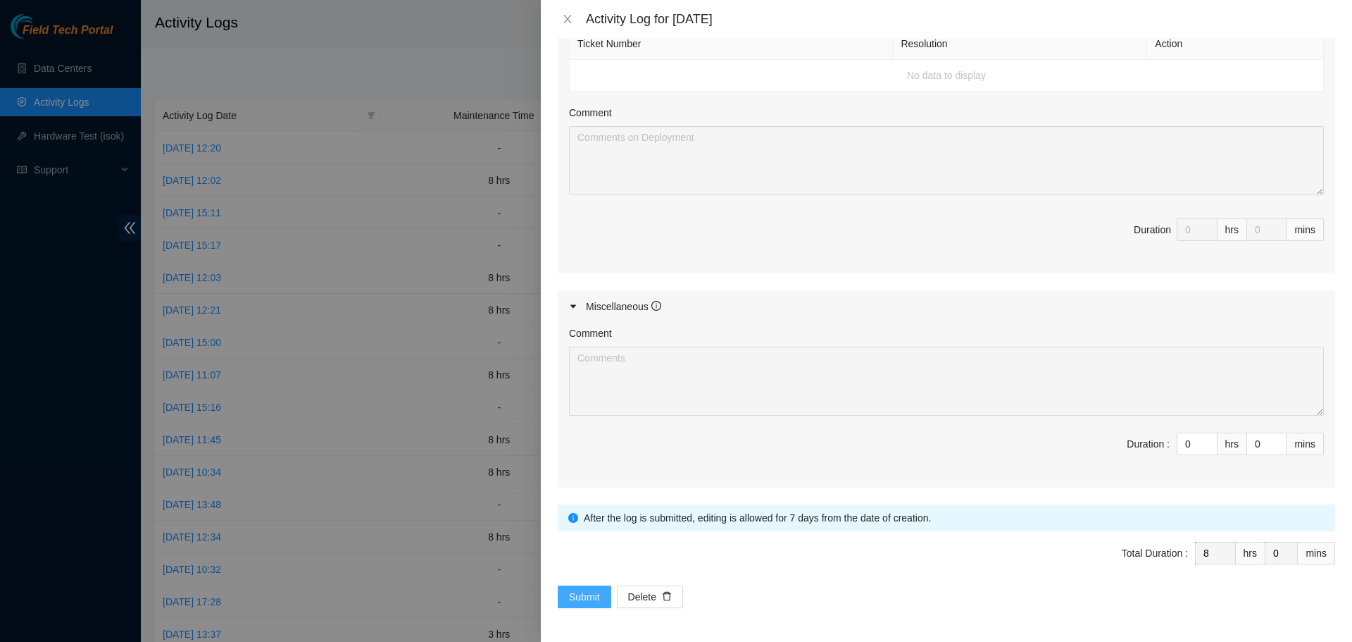
type textarea "Started my day logging into my akamai field tech portal and worked on 2 tickets…"
click at [590, 594] on span "Submit" at bounding box center [584, 596] width 31 height 15
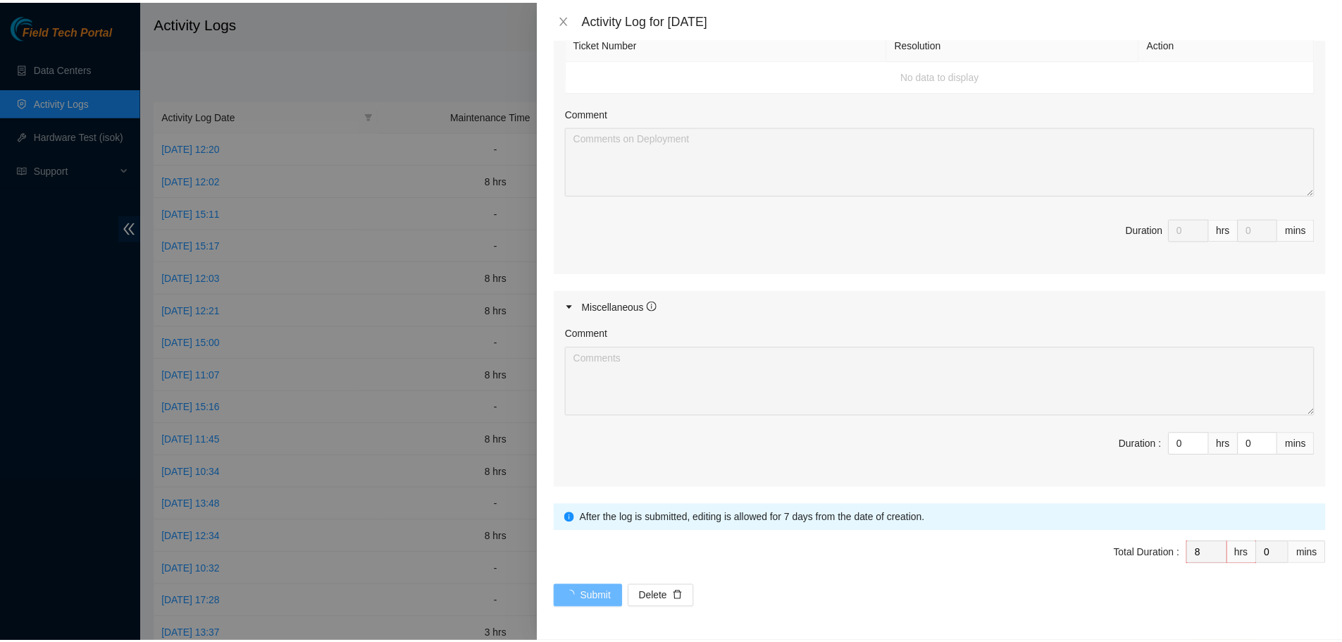
scroll to position [0, 0]
